Goal: Information Seeking & Learning: Learn about a topic

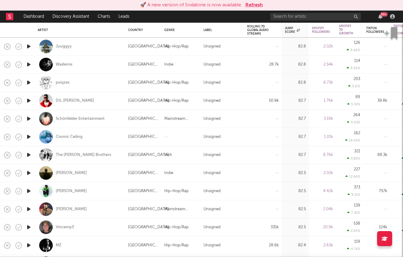
click at [252, 5] on button "Refresh" at bounding box center [254, 5] width 17 height 7
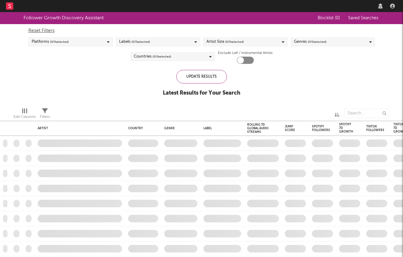
checkbox input "true"
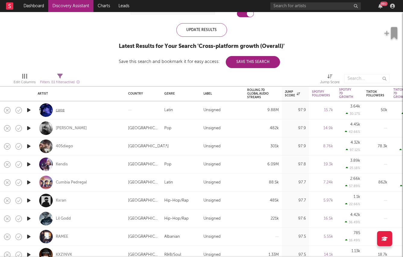
click at [59, 112] on div "cape" at bounding box center [60, 110] width 9 height 5
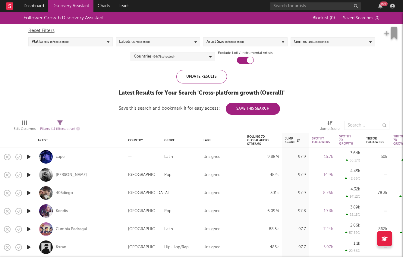
click at [168, 54] on span "( 64 / 78 selected)" at bounding box center [164, 56] width 22 height 7
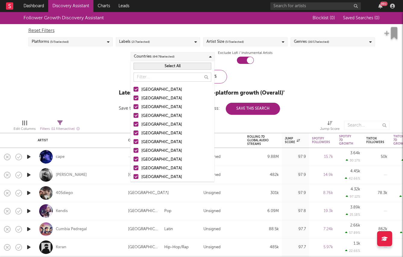
click at [156, 68] on button "Select All" at bounding box center [173, 66] width 78 height 7
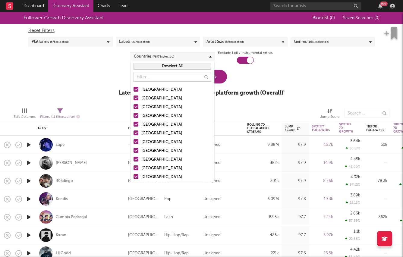
click at [157, 66] on button "Deselect All" at bounding box center [173, 66] width 78 height 7
click at [134, 88] on div at bounding box center [136, 89] width 5 height 5
click at [134, 88] on input "United States" at bounding box center [134, 89] width 0 height 7
click at [135, 100] on div at bounding box center [136, 98] width 5 height 5
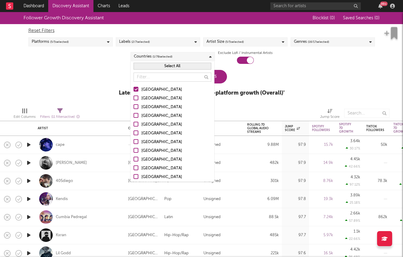
click at [134, 100] on input "Australia" at bounding box center [134, 98] width 0 height 7
click at [135, 108] on div at bounding box center [136, 106] width 5 height 5
click at [134, 108] on input "[GEOGRAPHIC_DATA]" at bounding box center [134, 107] width 0 height 7
click at [135, 117] on div at bounding box center [136, 115] width 5 height 5
click at [134, 117] on input "United Kingdom" at bounding box center [134, 116] width 0 height 7
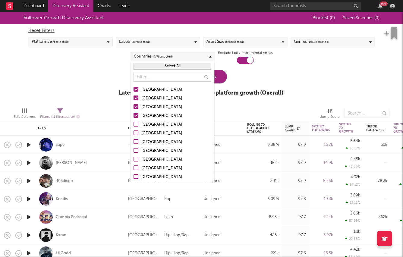
click at [113, 99] on div "Follower Growth Discovery Assistant Blocklist ( 0 ) Saved Searches ( 0 ) Reset …" at bounding box center [201, 57] width 403 height 91
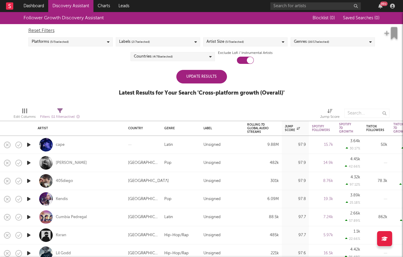
click at [204, 80] on div "Update Results" at bounding box center [202, 77] width 51 height 14
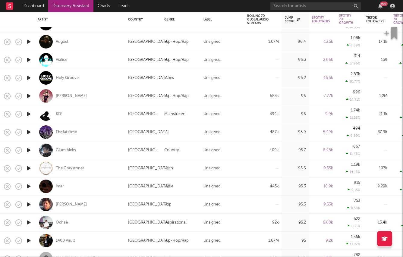
click at [27, 187] on icon "button" at bounding box center [29, 187] width 6 height 8
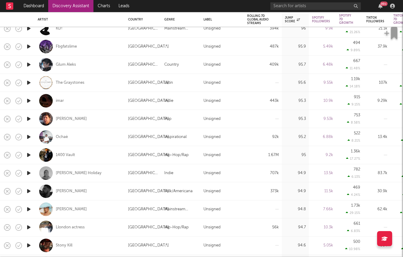
click at [32, 214] on div at bounding box center [29, 210] width 12 height 18
select select "1w"
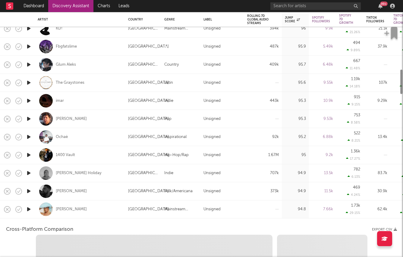
click at [32, 213] on icon "button" at bounding box center [29, 210] width 6 height 8
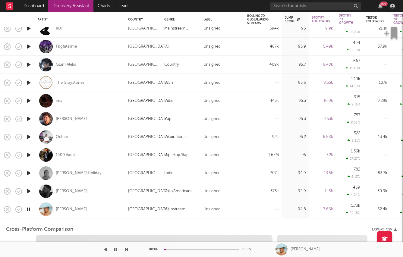
click at [29, 210] on icon "button" at bounding box center [29, 210] width 6 height 8
select select "1w"
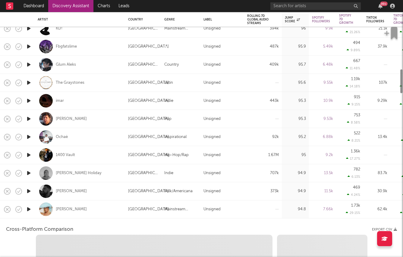
click at [29, 210] on icon "button" at bounding box center [29, 210] width 6 height 8
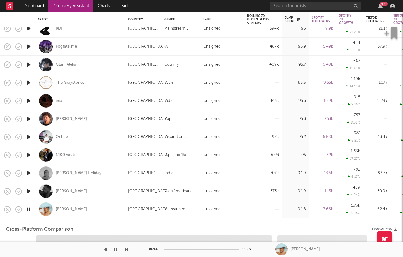
click at [100, 212] on div "SACHA" at bounding box center [80, 210] width 84 height 18
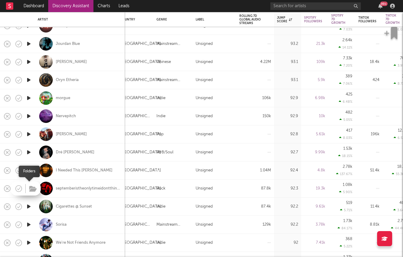
click at [28, 187] on button "button" at bounding box center [32, 189] width 9 height 9
click at [28, 189] on icon "button" at bounding box center [29, 189] width 6 height 8
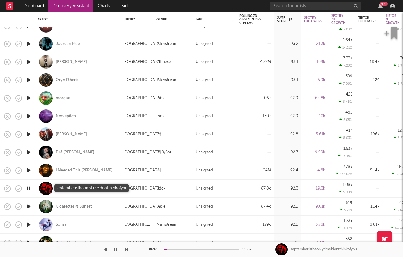
click at [70, 187] on div "septemberistheonlytimeidontthinkofyou" at bounding box center [88, 188] width 65 height 5
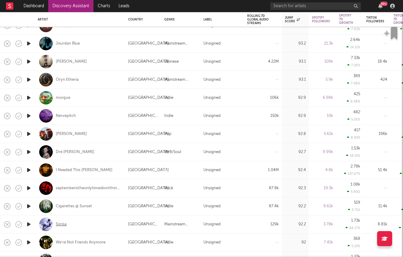
click at [58, 223] on div "Sorisa" at bounding box center [61, 224] width 11 height 5
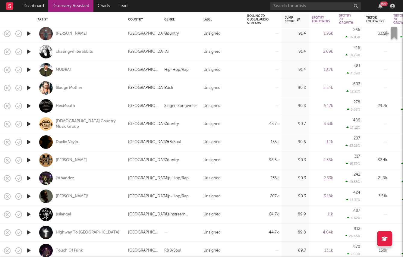
click at [28, 143] on icon "button" at bounding box center [29, 142] width 6 height 8
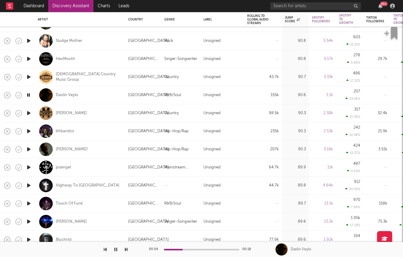
click at [30, 168] on icon "button" at bounding box center [29, 168] width 6 height 8
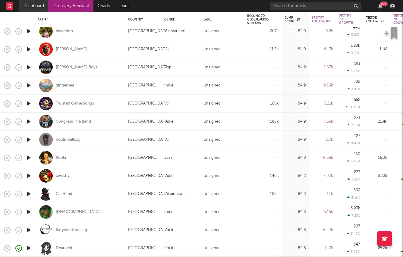
click at [38, 7] on link "Dashboard" at bounding box center [33, 6] width 29 height 12
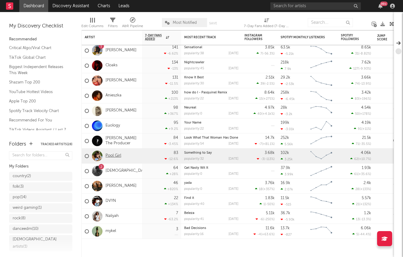
click at [108, 157] on link "Pool Girl" at bounding box center [114, 156] width 16 height 5
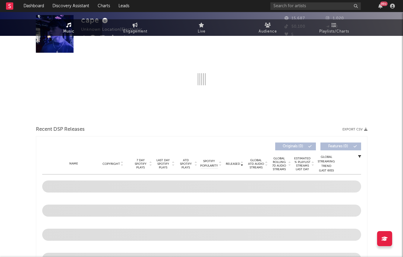
select select "6m"
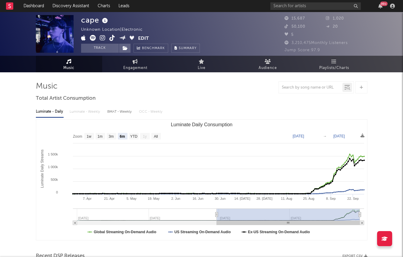
click at [102, 37] on icon at bounding box center [103, 38] width 6 height 6
click at [114, 112] on div "BMAT - Weekly" at bounding box center [120, 112] width 26 height 10
select select "1w"
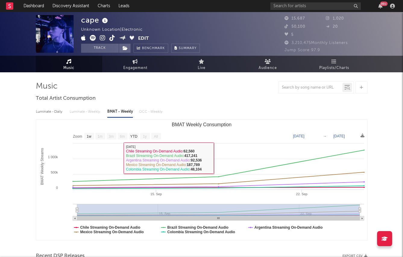
click at [87, 110] on div "Luminate - Daily Luminate - Weekly BMAT - Weekly OCC - Weekly" at bounding box center [202, 112] width 332 height 10
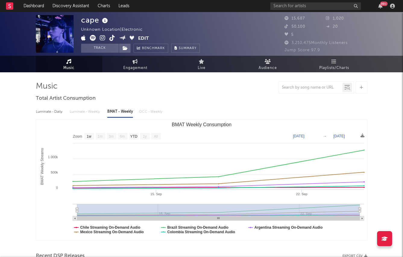
click at [48, 112] on div "Luminate - Daily" at bounding box center [50, 112] width 28 height 10
select select "6m"
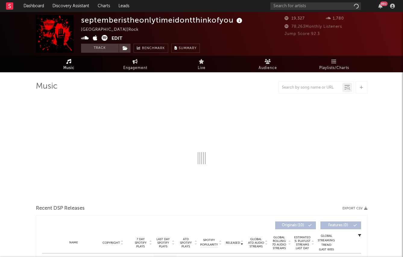
select select "6m"
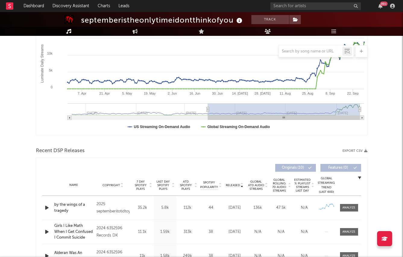
scroll to position [240, 0]
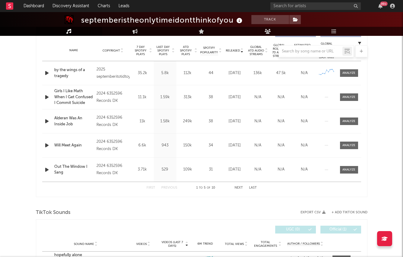
click at [46, 73] on icon "button" at bounding box center [47, 73] width 6 height 8
click at [173, 51] on div at bounding box center [202, 51] width 332 height 12
click at [167, 51] on div at bounding box center [202, 51] width 332 height 12
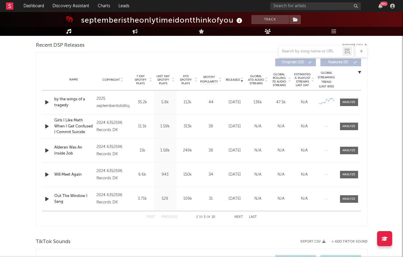
click at [161, 79] on span "Last Day Spotify Plays" at bounding box center [163, 80] width 16 height 11
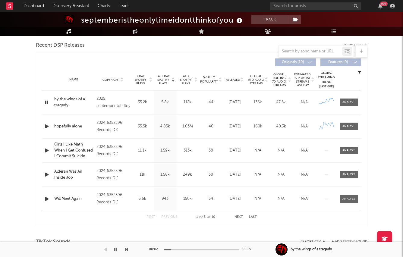
click at [45, 126] on icon "button" at bounding box center [47, 127] width 6 height 8
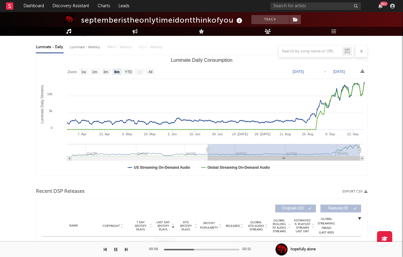
scroll to position [0, 0]
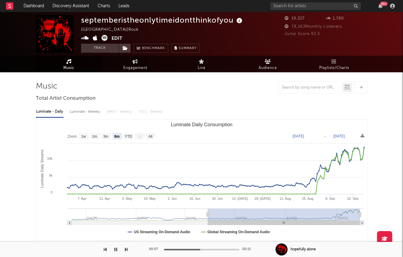
click at [103, 39] on icon at bounding box center [105, 38] width 6 height 6
click at [92, 112] on div "Luminate - Weekly" at bounding box center [86, 112] width 32 height 10
select select "6m"
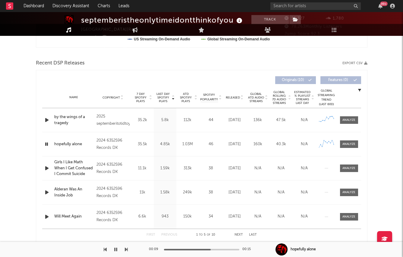
scroll to position [213, 0]
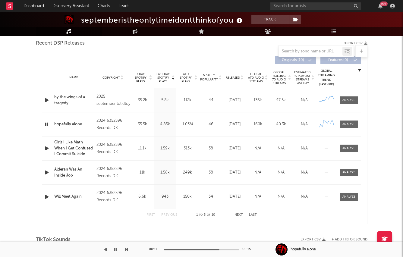
click at [47, 148] on icon "button" at bounding box center [47, 149] width 6 height 8
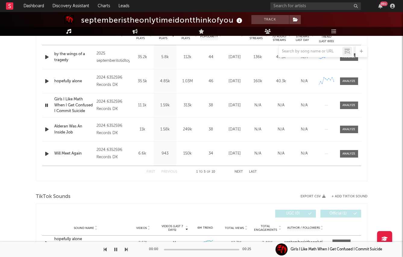
scroll to position [257, 0]
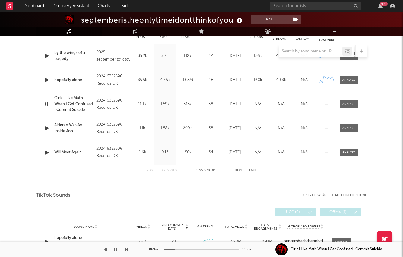
drag, startPoint x: 175, startPoint y: 250, endPoint x: 199, endPoint y: 250, distance: 23.8
click at [199, 250] on div at bounding box center [201, 250] width 75 height 2
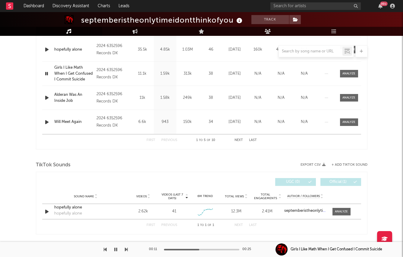
scroll to position [355, 0]
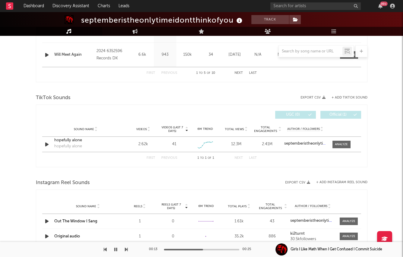
click at [224, 249] on div "00:13 00:25" at bounding box center [202, 249] width 106 height 15
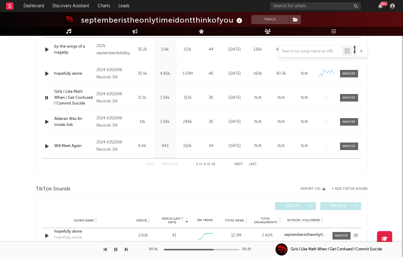
scroll to position [258, 0]
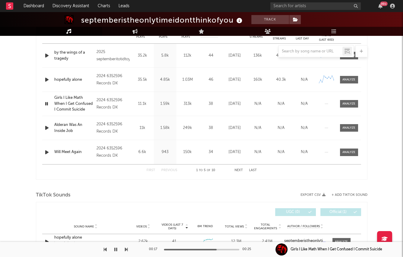
click at [49, 128] on icon "button" at bounding box center [47, 128] width 6 height 8
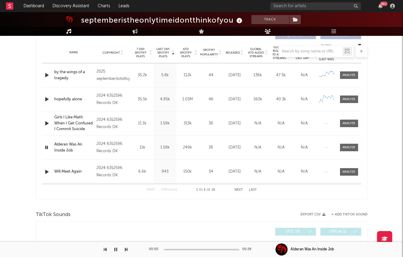
scroll to position [236, 0]
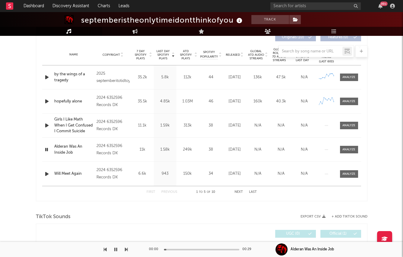
click at [43, 174] on div at bounding box center [47, 174] width 11 height 8
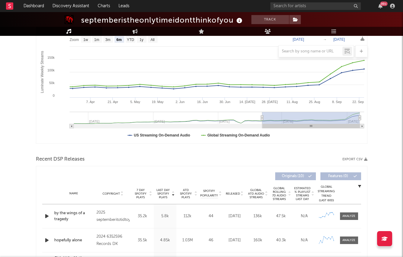
scroll to position [0, 0]
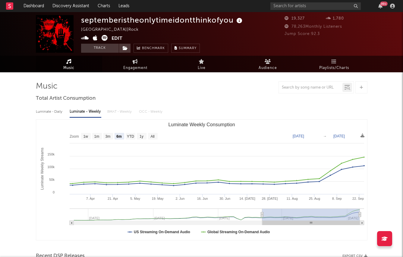
click at [84, 39] on icon at bounding box center [85, 38] width 8 height 6
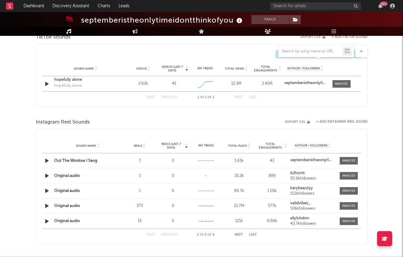
scroll to position [398, 0]
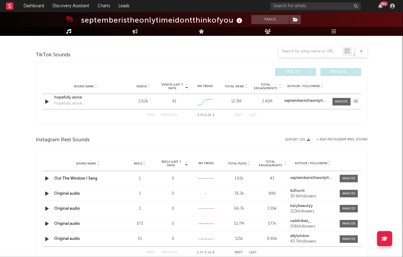
click at [71, 98] on div "hopefully alone" at bounding box center [85, 98] width 63 height 6
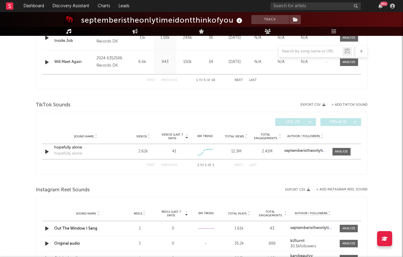
scroll to position [0, 0]
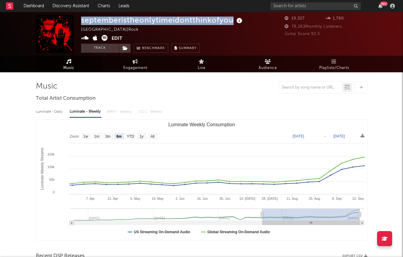
drag, startPoint x: 74, startPoint y: 21, endPoint x: 233, endPoint y: 20, distance: 159.0
click at [233, 20] on div "septemberistheonlytimeidontthinkofyou United States | Rock Edit Track Benchmark…" at bounding box center [201, 34] width 403 height 44
copy div "septemberistheonlytimeidontthinkofyou"
click at [154, 23] on div "septemberistheonlytimeidontthinkofyou" at bounding box center [162, 20] width 163 height 10
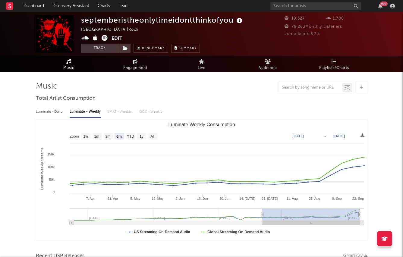
click at [144, 68] on span "Engagement" at bounding box center [135, 68] width 24 height 7
select select "1w"
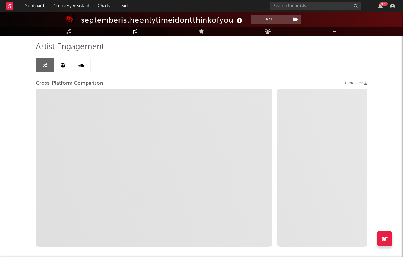
scroll to position [40, 0]
select select "1m"
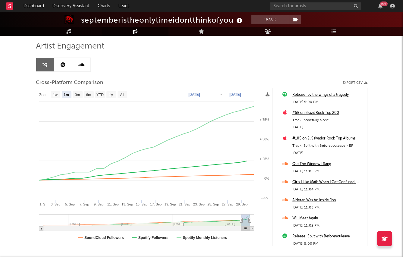
click at [90, 18] on div "septemberistheonlytimeidontthinkofyou" at bounding box center [162, 20] width 163 height 10
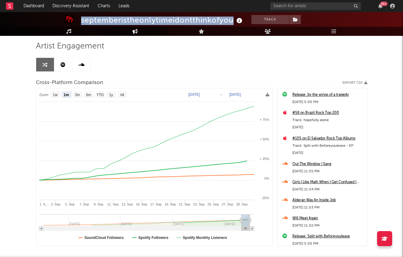
click at [90, 18] on div "septemberistheonlytimeidontthinkofyou" at bounding box center [162, 20] width 163 height 10
copy div "septemberistheonlytimeidontthinkofyou"
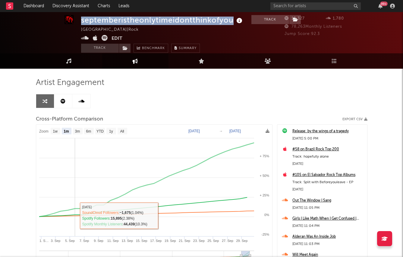
scroll to position [3, 0]
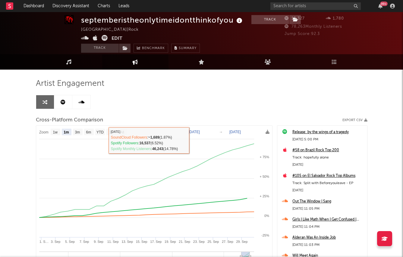
click at [237, 96] on div "Artist Engagement Cross-Platform Comparison Export CSV Zoom 1w 1m 3m 6m YTD 1y …" at bounding box center [202, 181] width 332 height 205
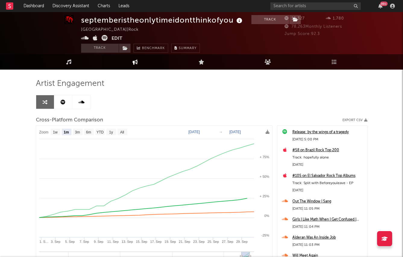
scroll to position [0, 0]
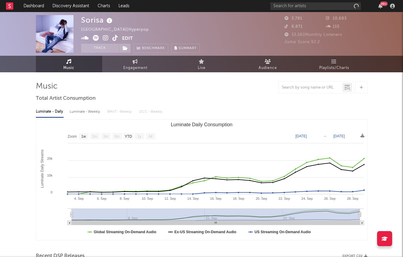
select select "1w"
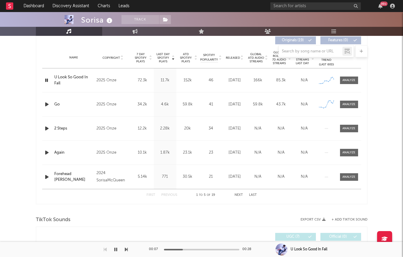
scroll to position [256, 0]
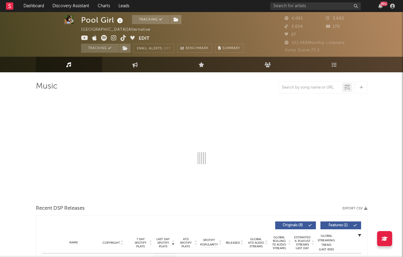
select select "6m"
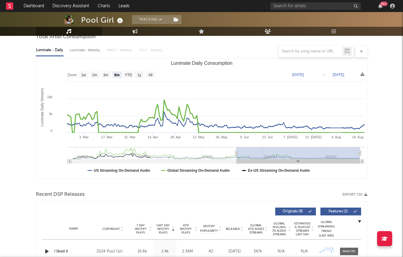
scroll to position [62, 0]
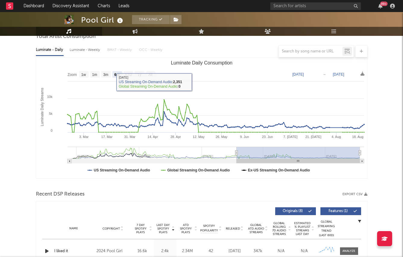
click at [81, 49] on div at bounding box center [202, 51] width 332 height 12
click at [85, 50] on div at bounding box center [202, 51] width 332 height 12
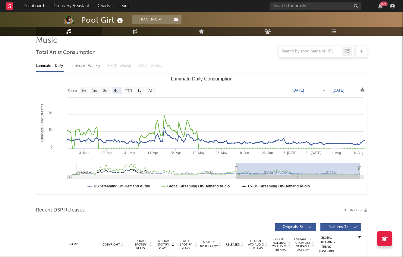
click at [85, 65] on div "Luminate - Weekly" at bounding box center [86, 66] width 32 height 10
select select "6m"
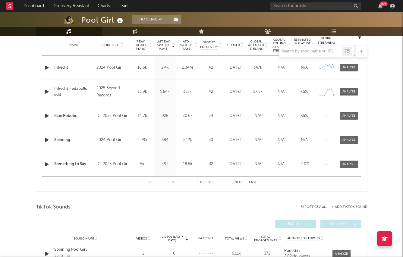
scroll to position [243, 0]
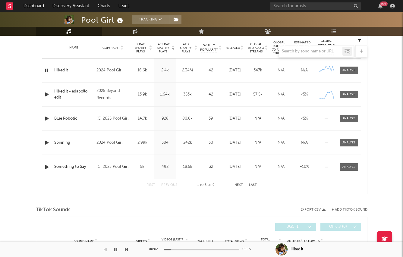
click at [230, 47] on div at bounding box center [202, 51] width 332 height 12
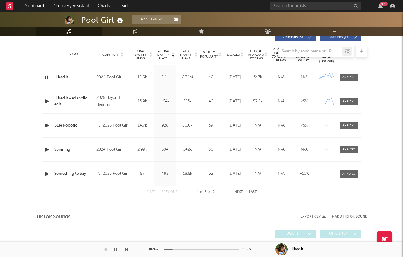
scroll to position [231, 0]
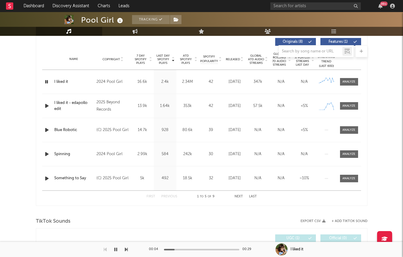
click at [234, 60] on span "Released" at bounding box center [233, 60] width 14 height 4
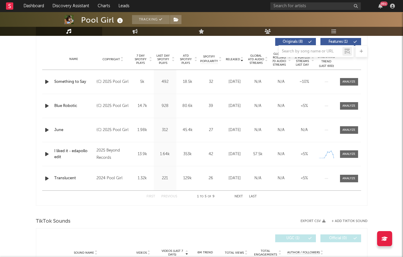
click at [40, 82] on div "Released Copyright 7 Day Spotify Plays Last Day Spotify Plays ATD Spotify Plays…" at bounding box center [202, 119] width 332 height 174
click at [42, 82] on div at bounding box center [47, 82] width 11 height 8
click at [43, 82] on div at bounding box center [47, 82] width 11 height 8
click at [44, 82] on icon "button" at bounding box center [47, 82] width 6 height 8
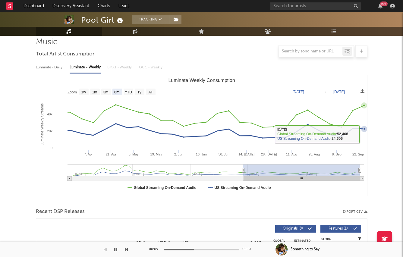
scroll to position [45, 0]
